Goal: Task Accomplishment & Management: Use online tool/utility

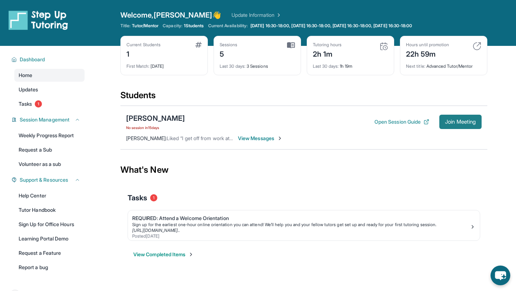
click at [463, 118] on button "Join Meeting" at bounding box center [461, 122] width 42 height 14
click at [142, 120] on div "[PERSON_NAME]" at bounding box center [155, 118] width 59 height 10
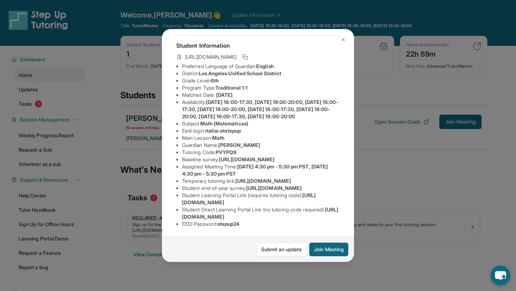
scroll to position [104, 0]
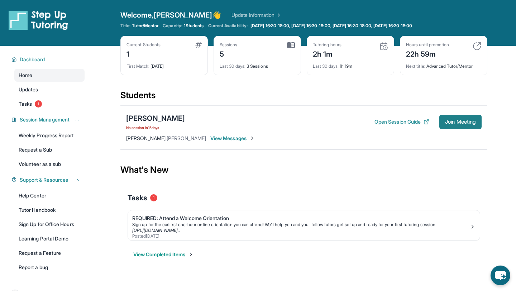
click at [472, 126] on button "Join Meeting" at bounding box center [461, 122] width 42 height 14
